Goal: Information Seeking & Learning: Learn about a topic

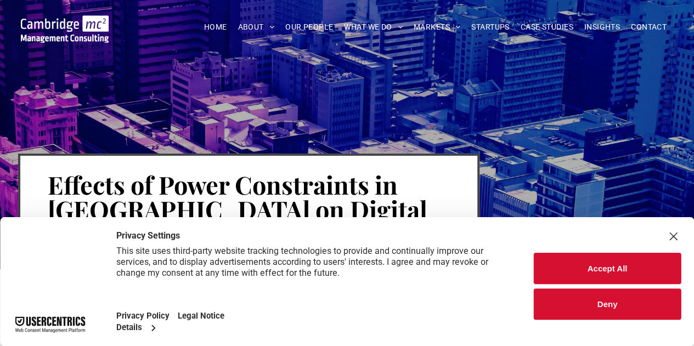
click at [670, 236] on div "Close Layer" at bounding box center [672, 236] width 15 height 15
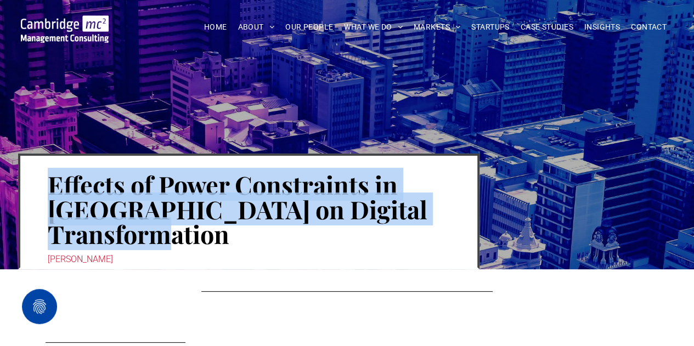
drag, startPoint x: 231, startPoint y: 239, endPoint x: 33, endPoint y: 181, distance: 206.7
click at [33, 181] on div "Effects of Power Constraints in South Africa on Digital Transformation Olivia W…" at bounding box center [248, 212] width 461 height 116
copy h1 "Effects of Power Constraints in South Africa on Digital Transformation"
drag, startPoint x: 105, startPoint y: 260, endPoint x: 25, endPoint y: 263, distance: 80.6
click at [25, 263] on div "Effects of Power Constraints in South Africa on Digital Transformation Olivia W…" at bounding box center [248, 212] width 461 height 116
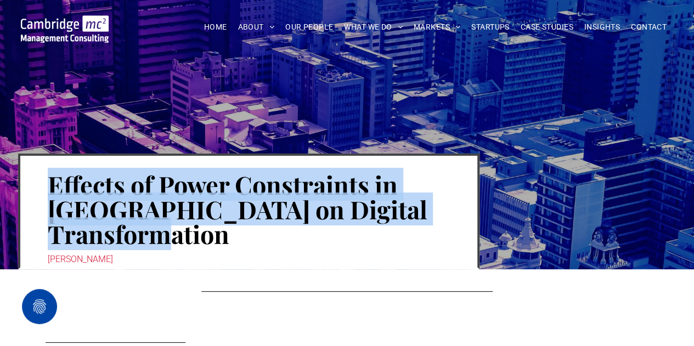
copy div "Olivia Williams"
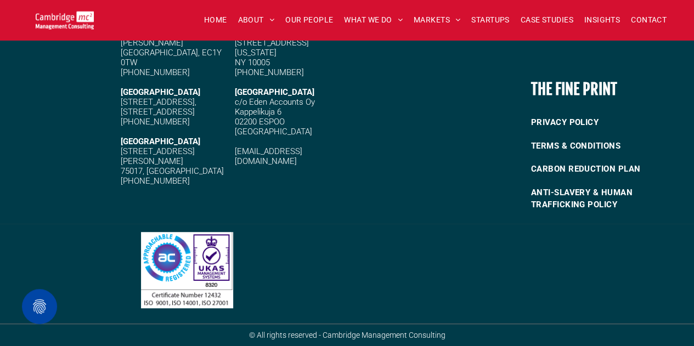
scroll to position [4592, 0]
